Goal: Transaction & Acquisition: Subscribe to service/newsletter

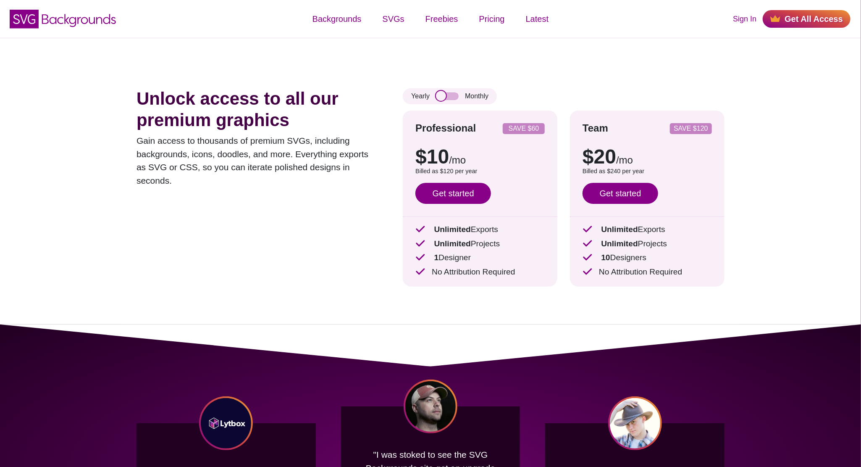
click at [443, 99] on input "checkbox" at bounding box center [447, 96] width 23 height 8
checkbox input "true"
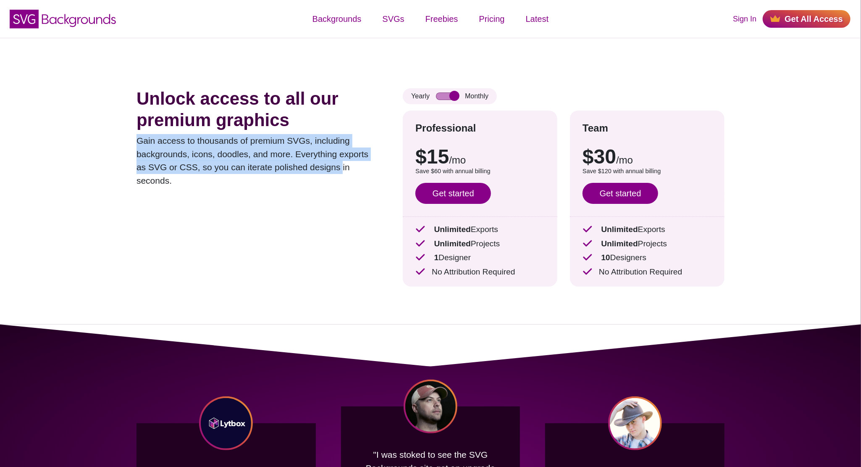
drag, startPoint x: 312, startPoint y: 116, endPoint x: 325, endPoint y: 167, distance: 53.2
click at [325, 167] on div "Unlock access to all our premium graphics Gain access to thousands of premium S…" at bounding box center [257, 193] width 241 height 211
click at [325, 167] on p "Gain access to thousands of premium SVGs, including backgrounds, icons, doodles…" at bounding box center [257, 160] width 241 height 53
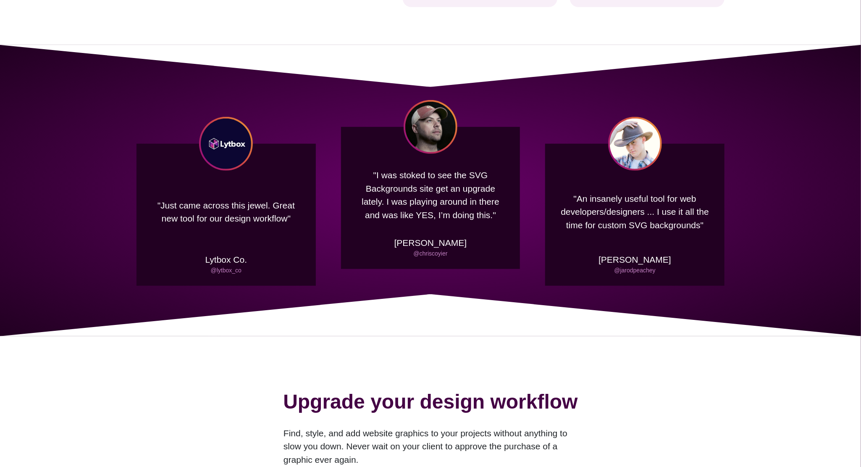
scroll to position [280, 0]
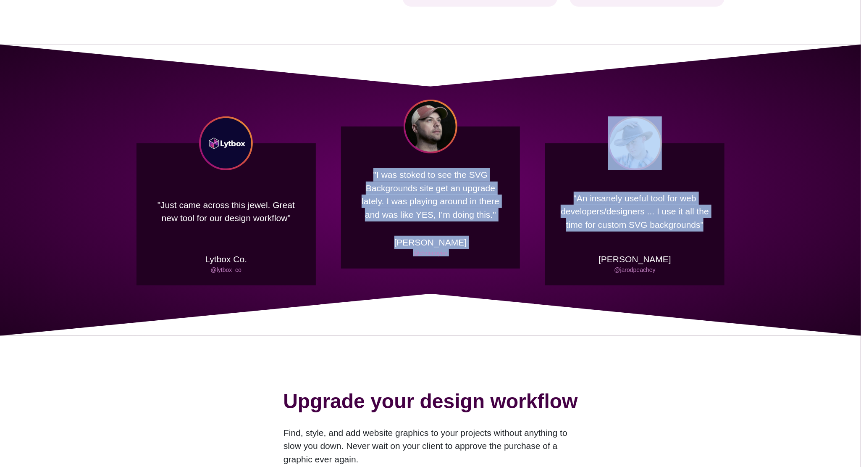
drag, startPoint x: 348, startPoint y: 168, endPoint x: 721, endPoint y: 295, distance: 393.7
click at [721, 295] on div ""Just came across this jewel. Great new tool for our design workflow" Lytbox Co…" at bounding box center [430, 190] width 861 height 291
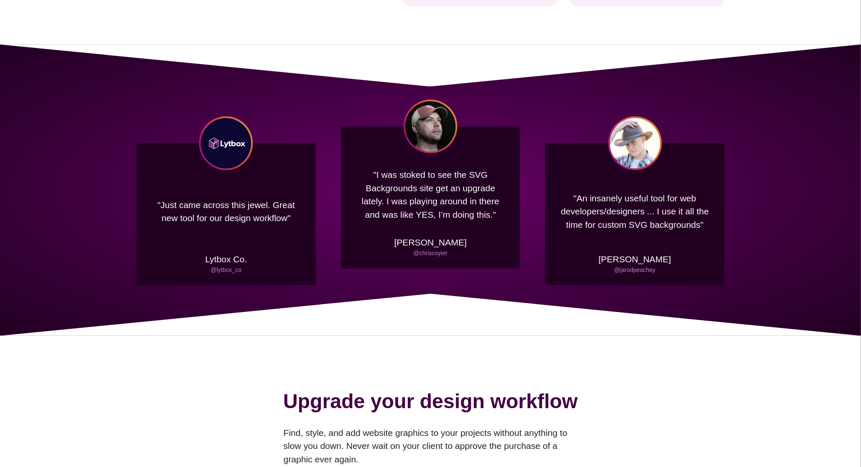
click at [720, 305] on div ""Just came across this jewel. Great new tool for our design workflow" Lytbox Co…" at bounding box center [430, 190] width 861 height 291
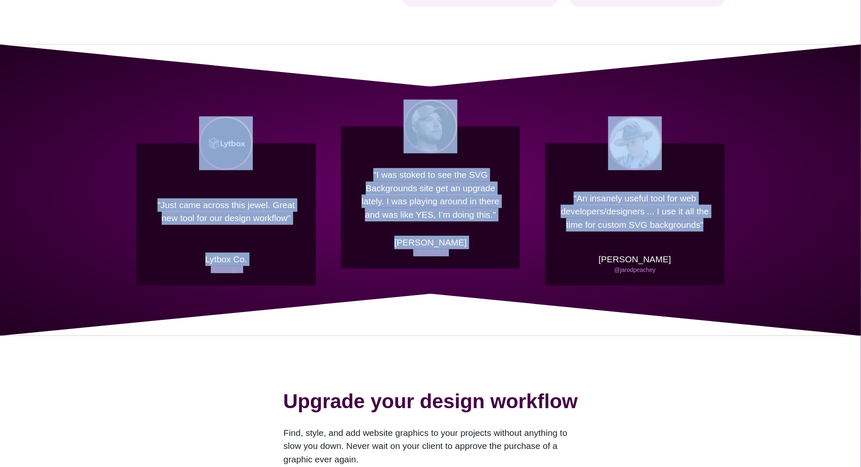
drag, startPoint x: 720, startPoint y: 305, endPoint x: 166, endPoint y: 132, distance: 580.4
click at [166, 132] on div ""Just came across this jewel. Great new tool for our design workflow" Lytbox Co…" at bounding box center [430, 190] width 861 height 291
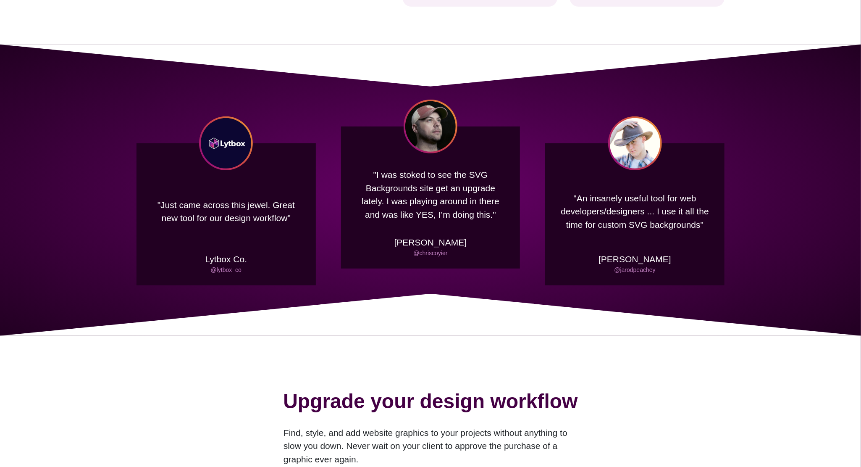
drag, startPoint x: 166, startPoint y: 132, endPoint x: 730, endPoint y: 364, distance: 609.4
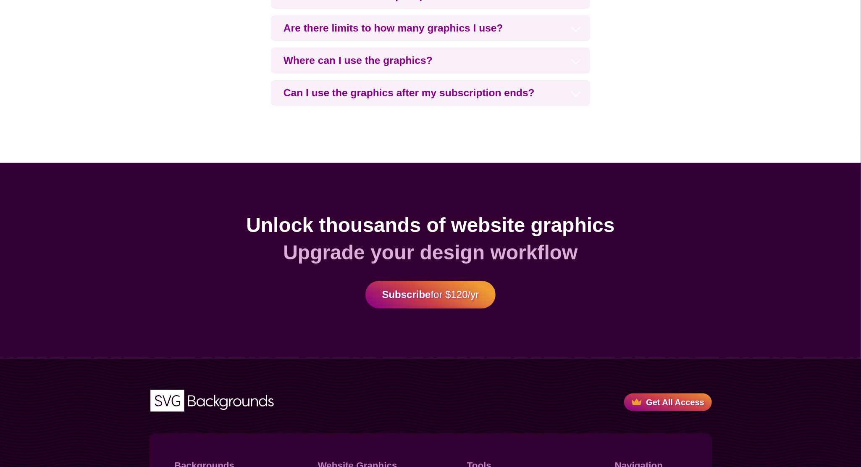
scroll to position [2156, 0]
